Goal: Navigation & Orientation: Find specific page/section

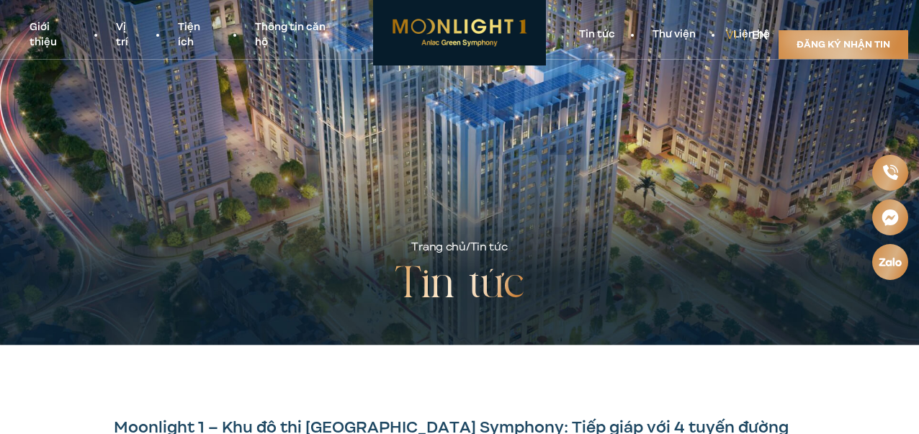
click at [43, 41] on link "Giới thiệu" at bounding box center [54, 35] width 86 height 30
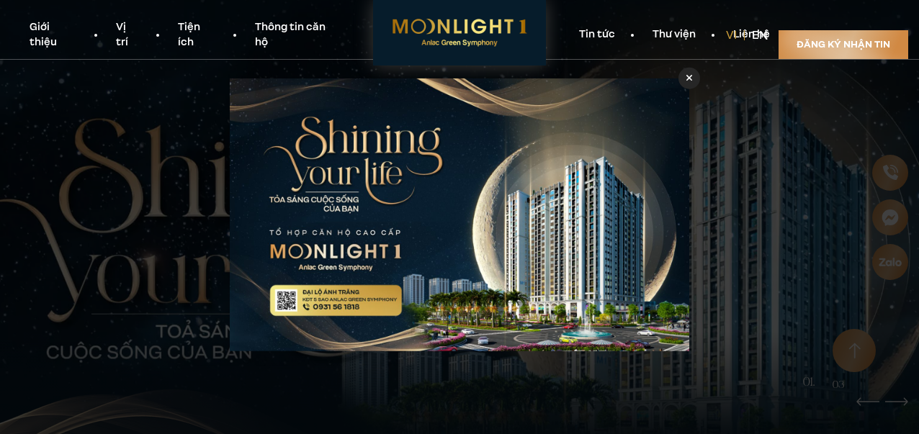
click at [117, 35] on link "Vị trí" at bounding box center [127, 35] width 61 height 30
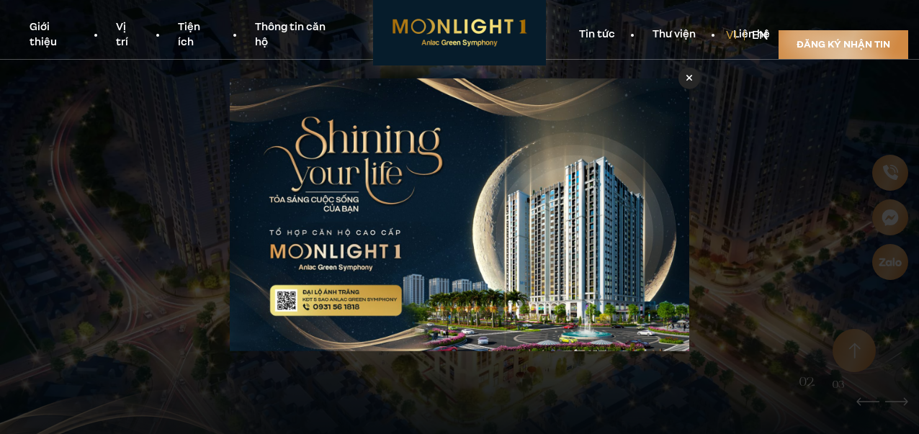
click at [688, 82] on icon at bounding box center [689, 78] width 6 height 10
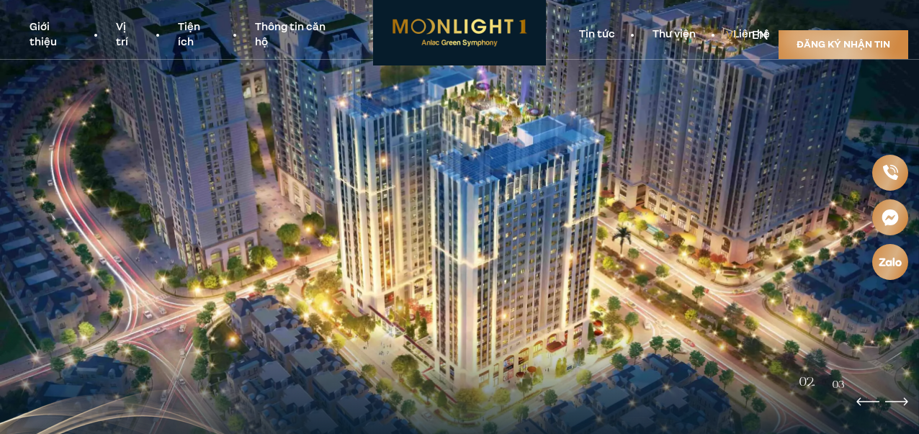
click at [40, 39] on link "Giới thiệu" at bounding box center [54, 35] width 86 height 30
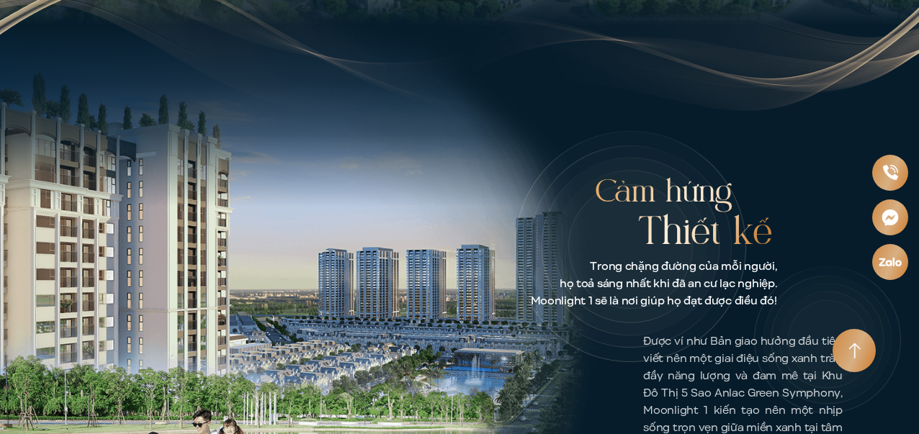
scroll to position [459, 0]
